Goal: Information Seeking & Learning: Learn about a topic

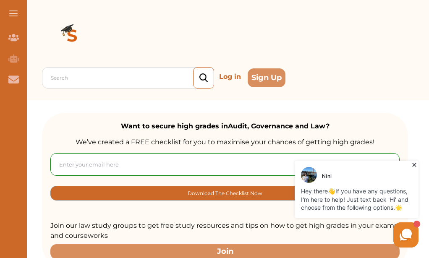
click at [414, 163] on icon at bounding box center [414, 165] width 8 height 8
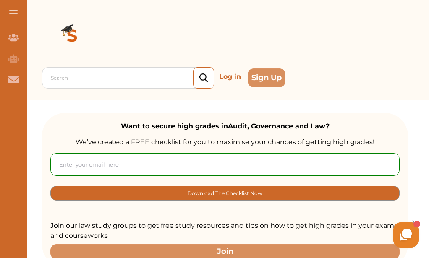
click at [414, 220] on html "[PERSON_NAME] Hey there 👋 If you have any questions, I'm here to help! Just tex…" at bounding box center [405, 234] width 29 height 29
